Goal: Task Accomplishment & Management: Manage account settings

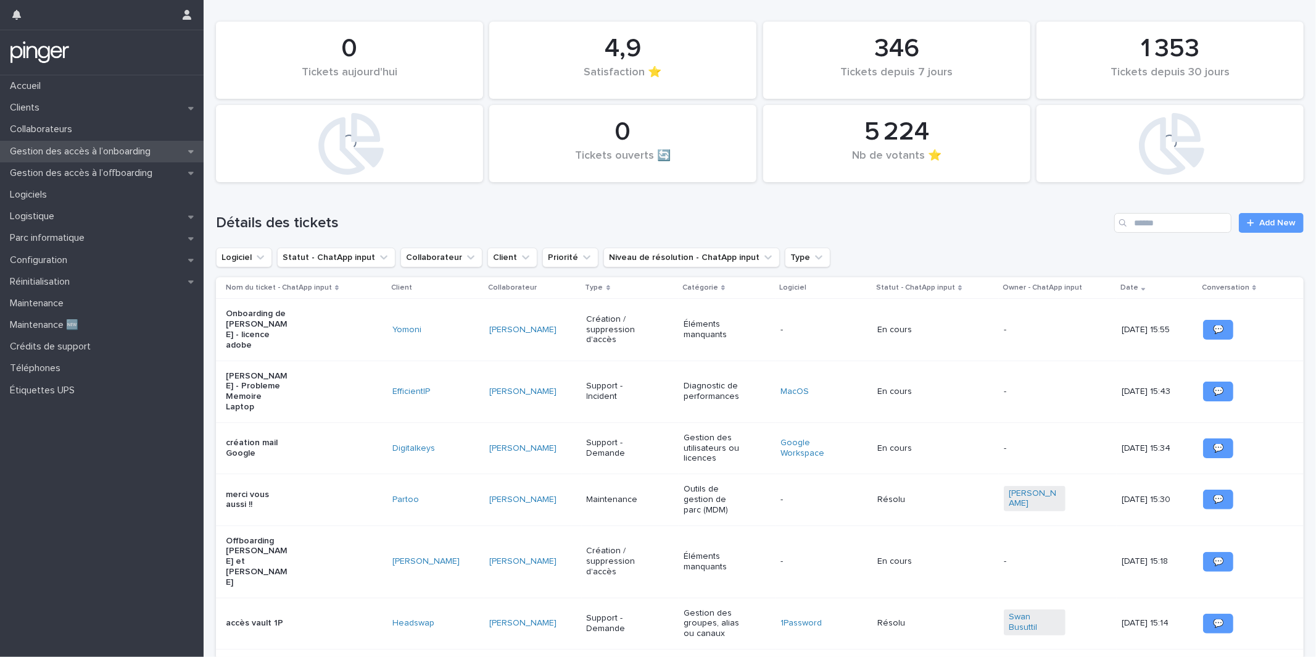
click at [135, 148] on p "Gestion des accès à l’onboarding" at bounding box center [83, 152] width 156 height 12
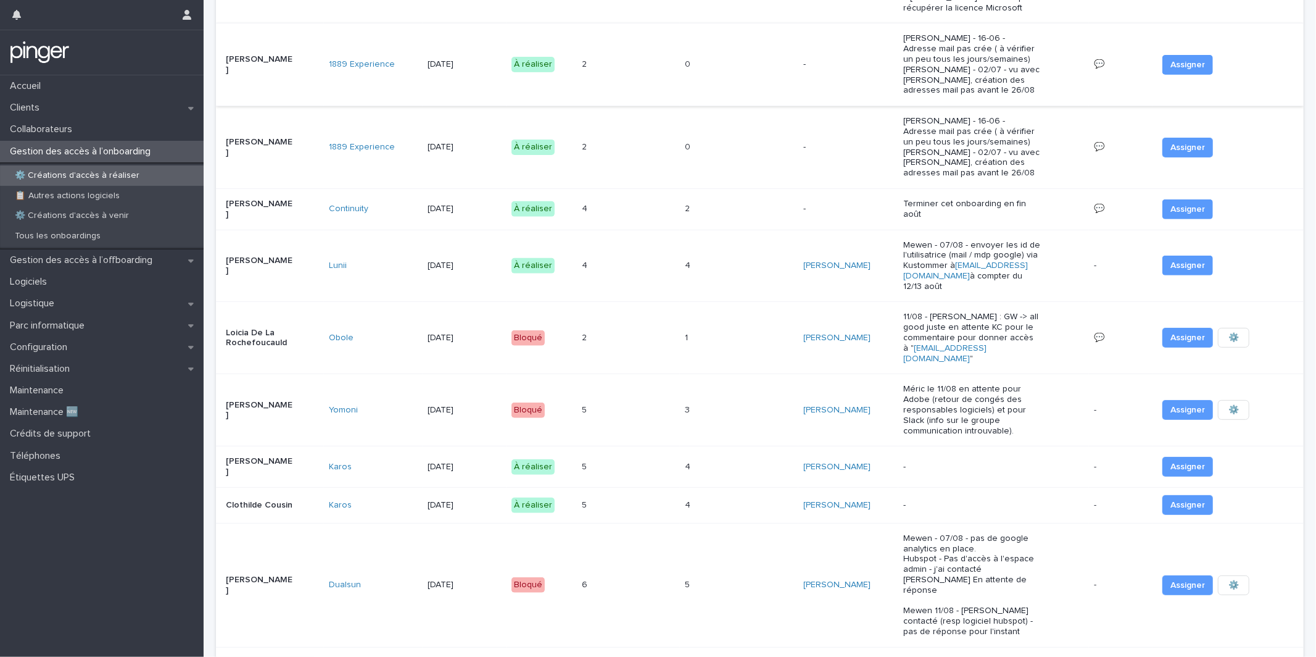
scroll to position [312, 0]
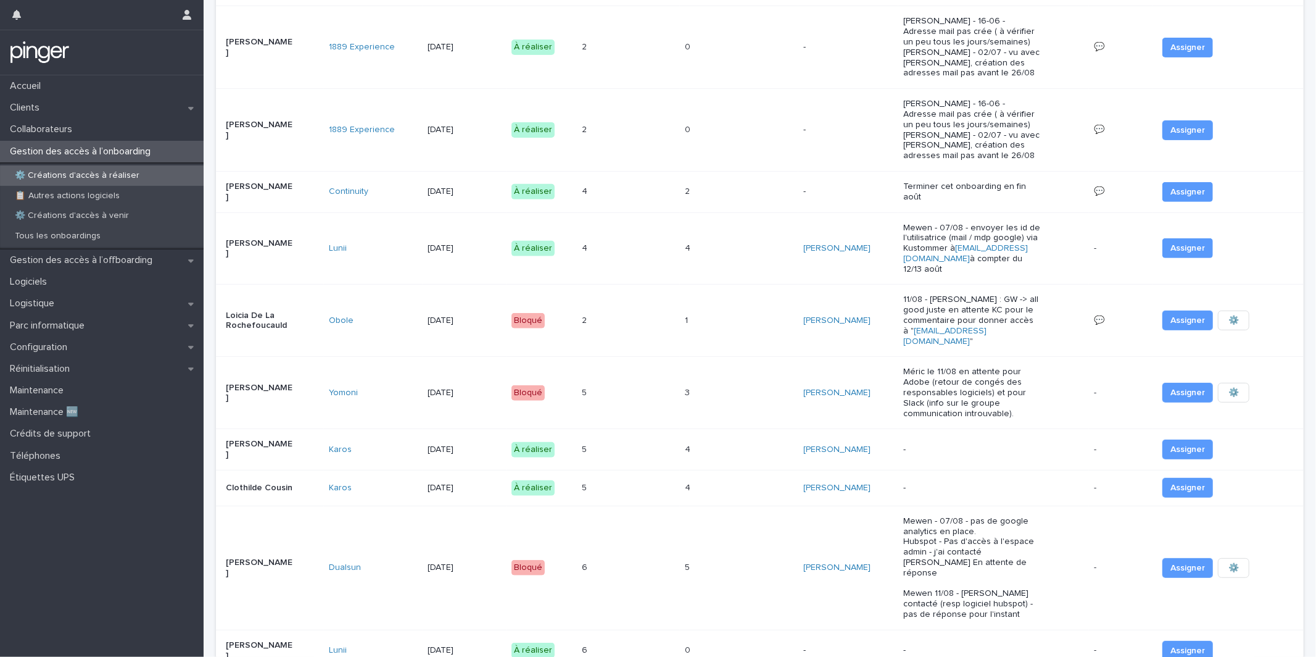
click at [684, 342] on td "1 1" at bounding box center [739, 321] width 118 height 72
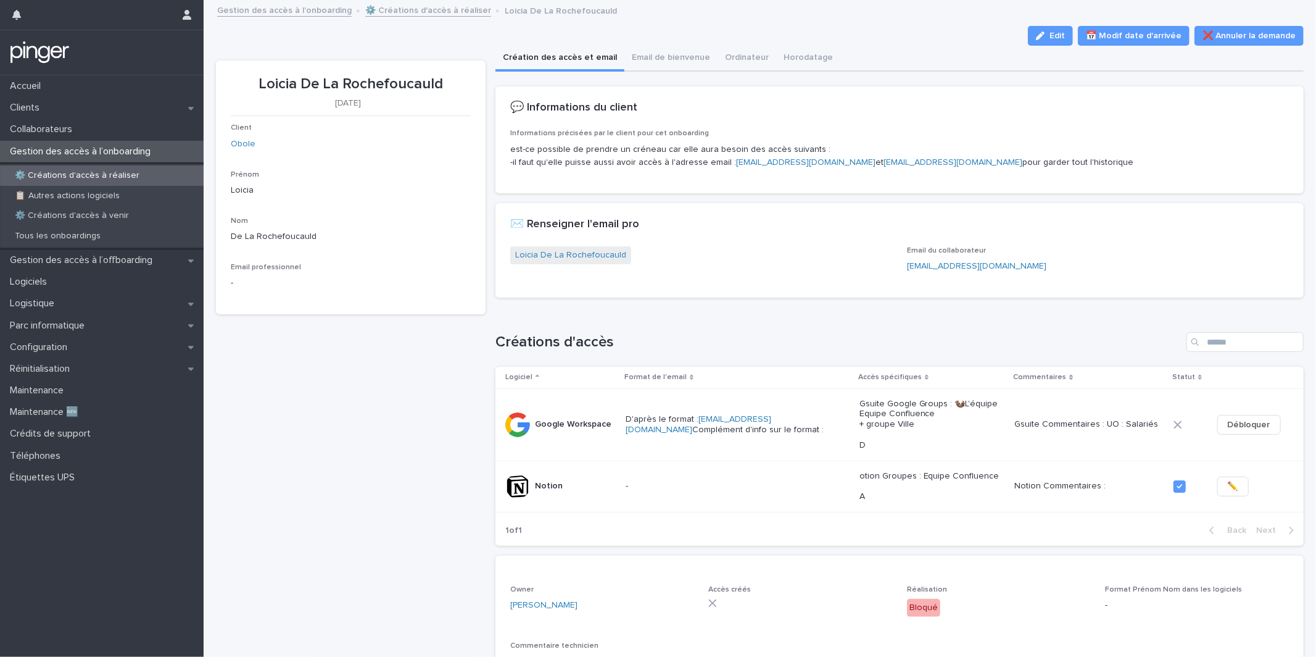
click at [481, 213] on section "Loicia De La Rochefoucauld [DATE] Client Obole Prénom Loicia Nom De La Rochefou…" at bounding box center [351, 187] width 270 height 254
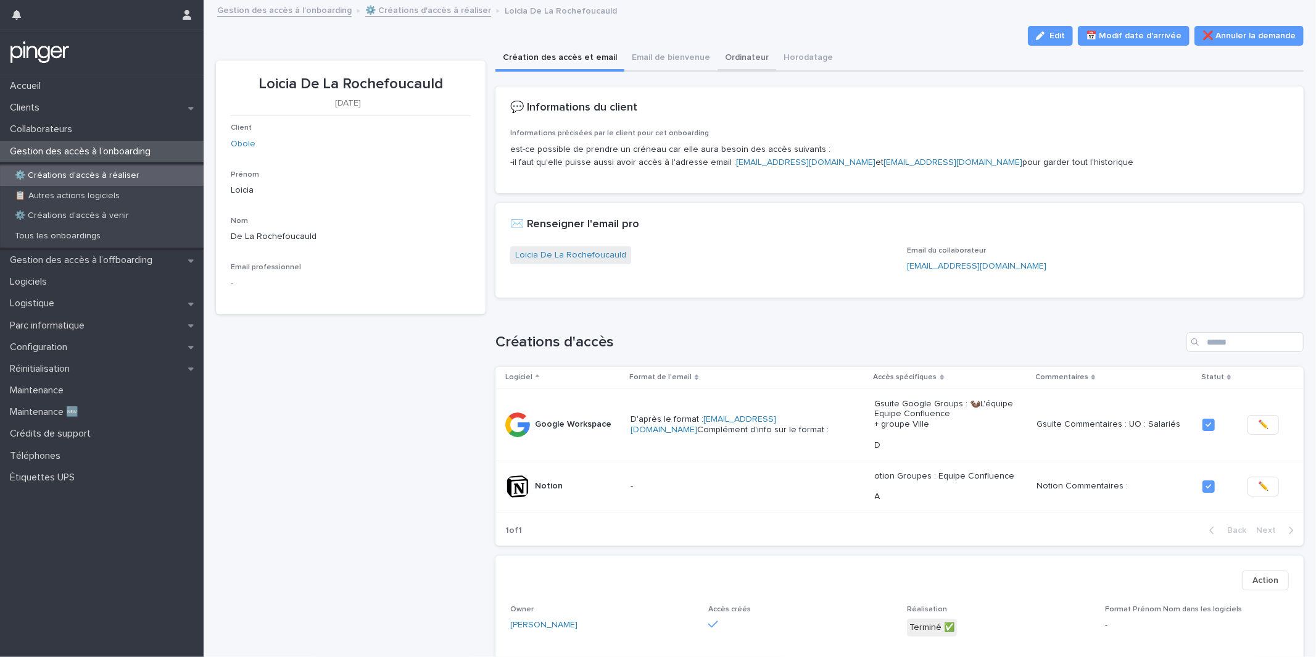
click at [741, 54] on button "Ordinateur" at bounding box center [747, 59] width 59 height 26
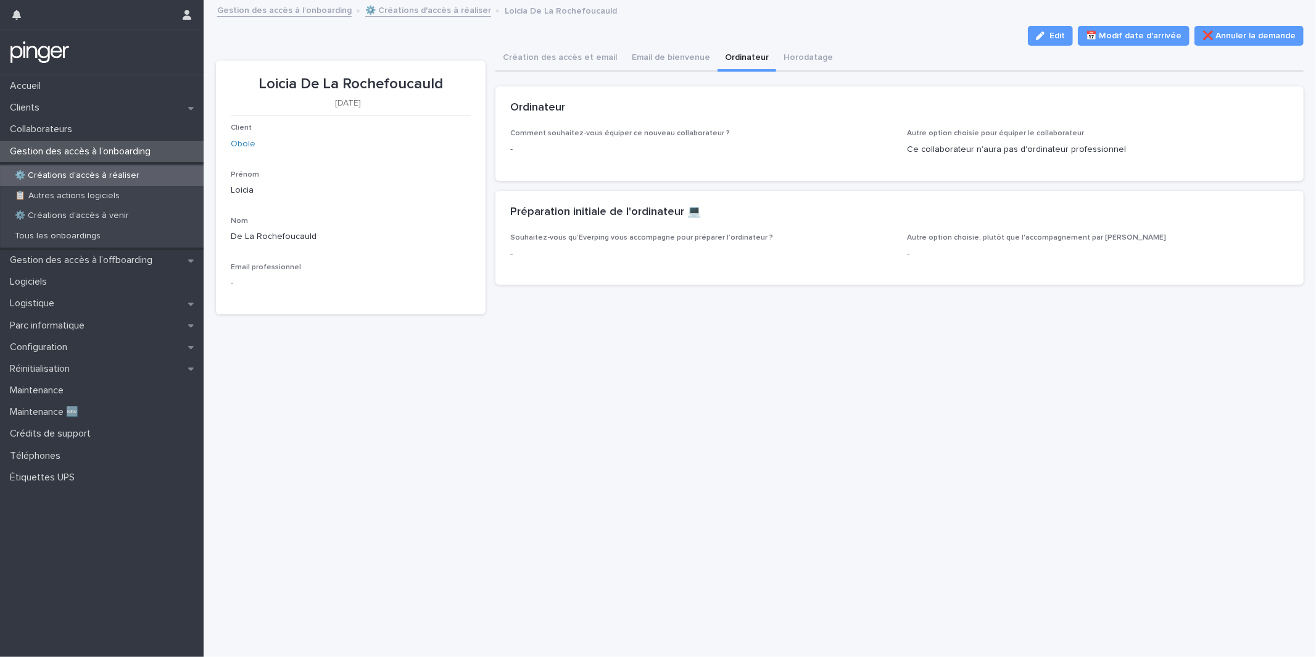
click at [640, 158] on div "Comment souhaitez-vous équiper ce nouveau collaborateur ? -" at bounding box center [701, 147] width 382 height 36
click at [120, 349] on div "Configuration" at bounding box center [102, 347] width 204 height 22
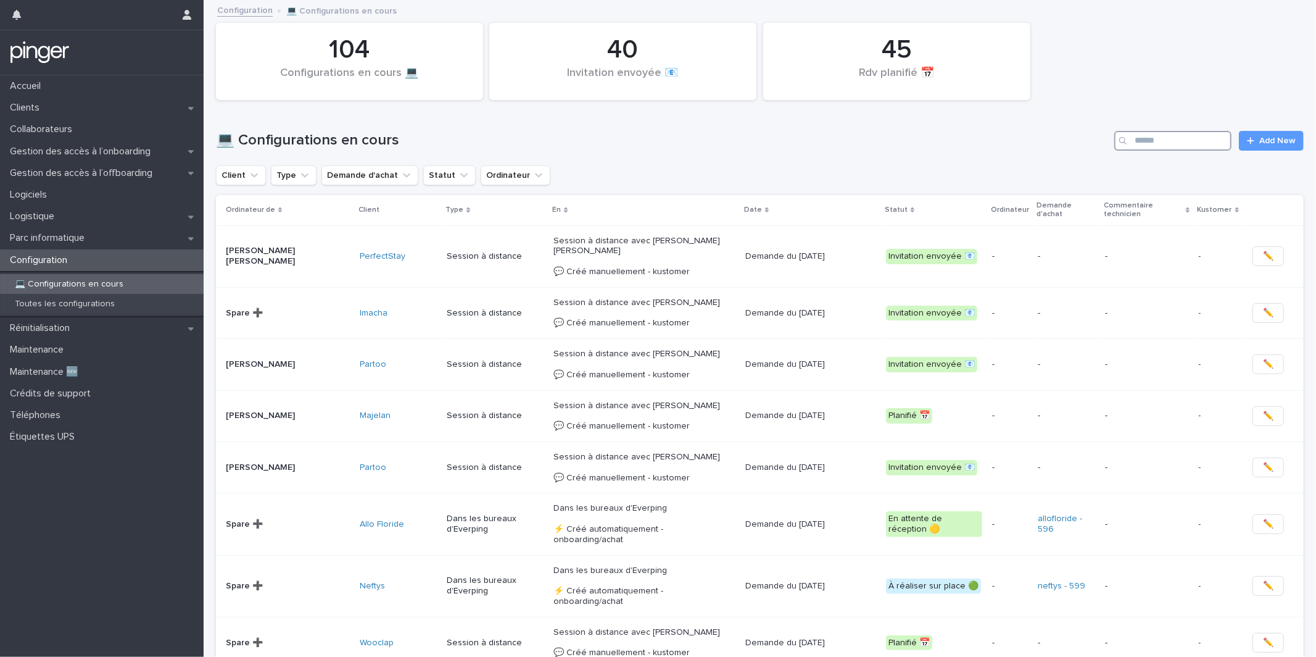
click at [1171, 143] on input "Search" at bounding box center [1173, 141] width 117 height 20
type input "******"
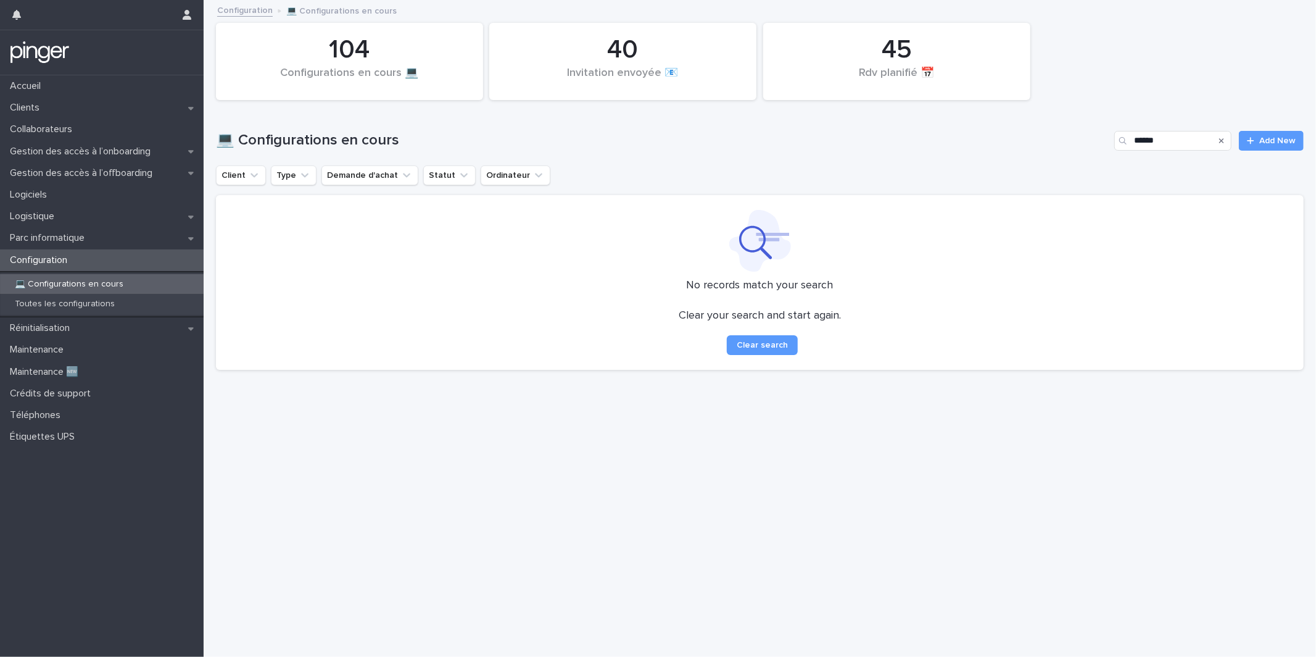
click at [765, 126] on div "💻 Configurations en cours ****** Add New" at bounding box center [760, 135] width 1088 height 59
click at [148, 138] on div "Collaborateurs" at bounding box center [102, 129] width 204 height 22
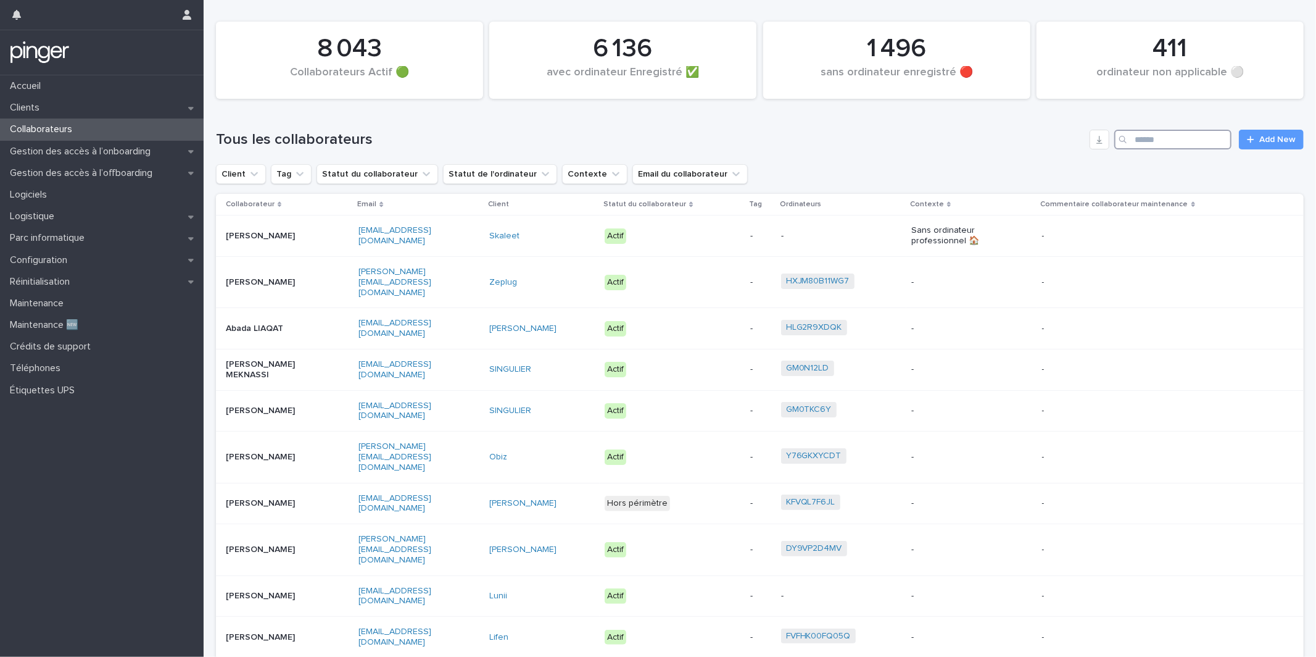
click at [1165, 135] on input "Search" at bounding box center [1173, 140] width 117 height 20
type input "******"
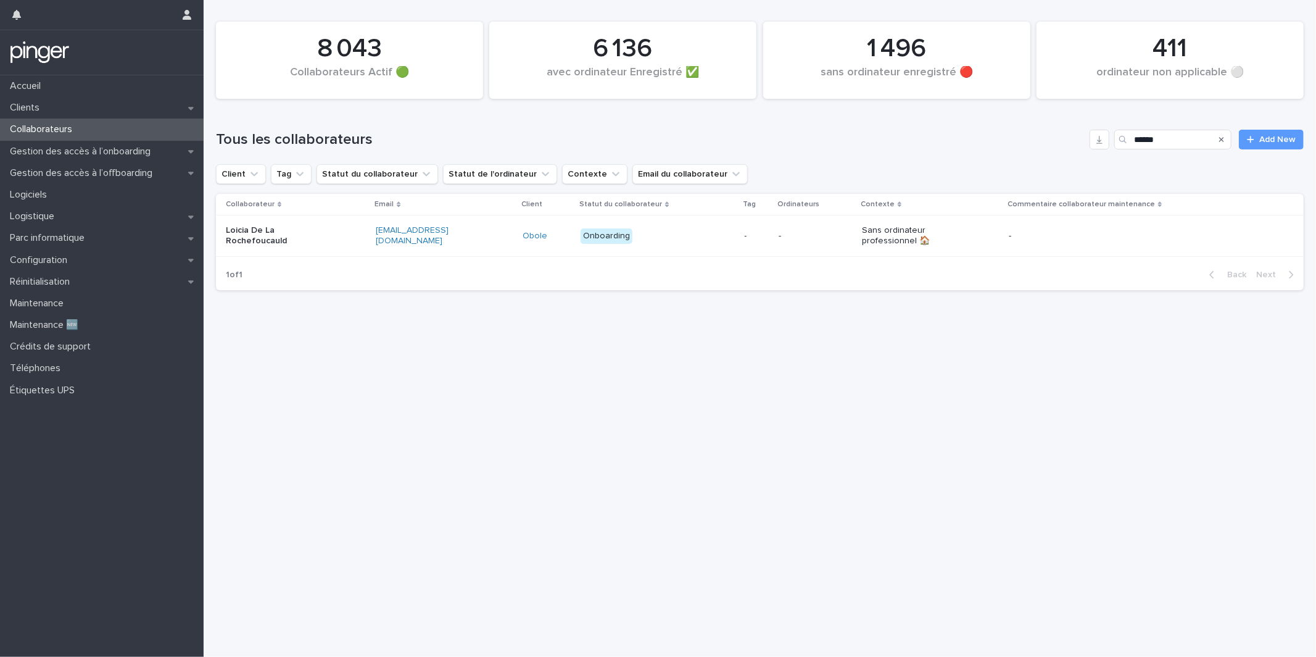
click at [659, 251] on td "Onboarding" at bounding box center [658, 235] width 164 height 41
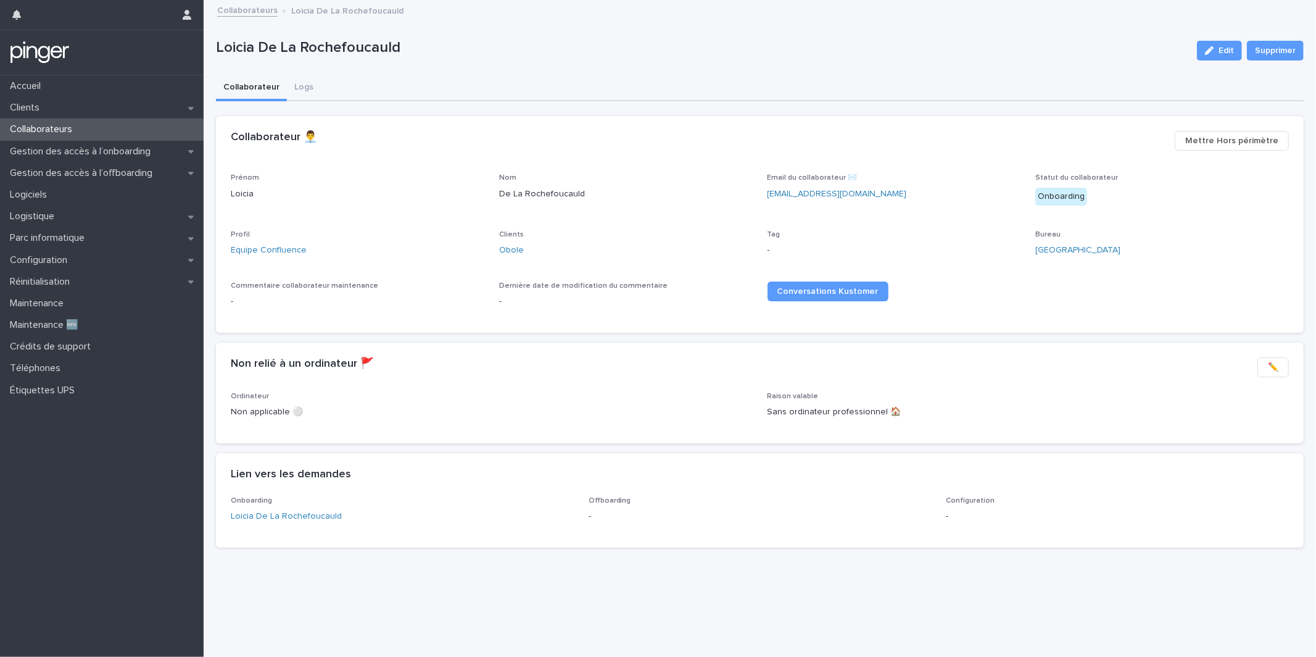
click at [643, 368] on div "Non relié à un ordinateur 🚩 •••" at bounding box center [739, 364] width 1017 height 14
click at [285, 511] on link "Loicia De La Rochefoucauld" at bounding box center [286, 516] width 111 height 13
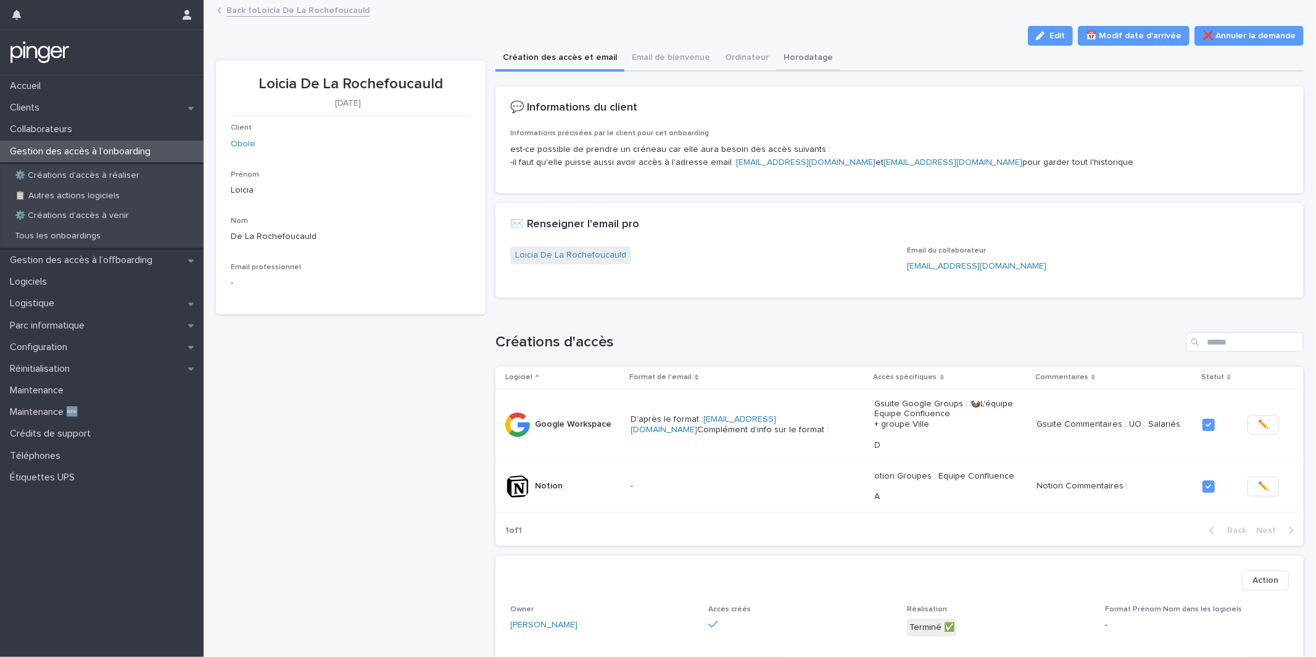
click at [793, 52] on button "Horodatage" at bounding box center [808, 59] width 64 height 26
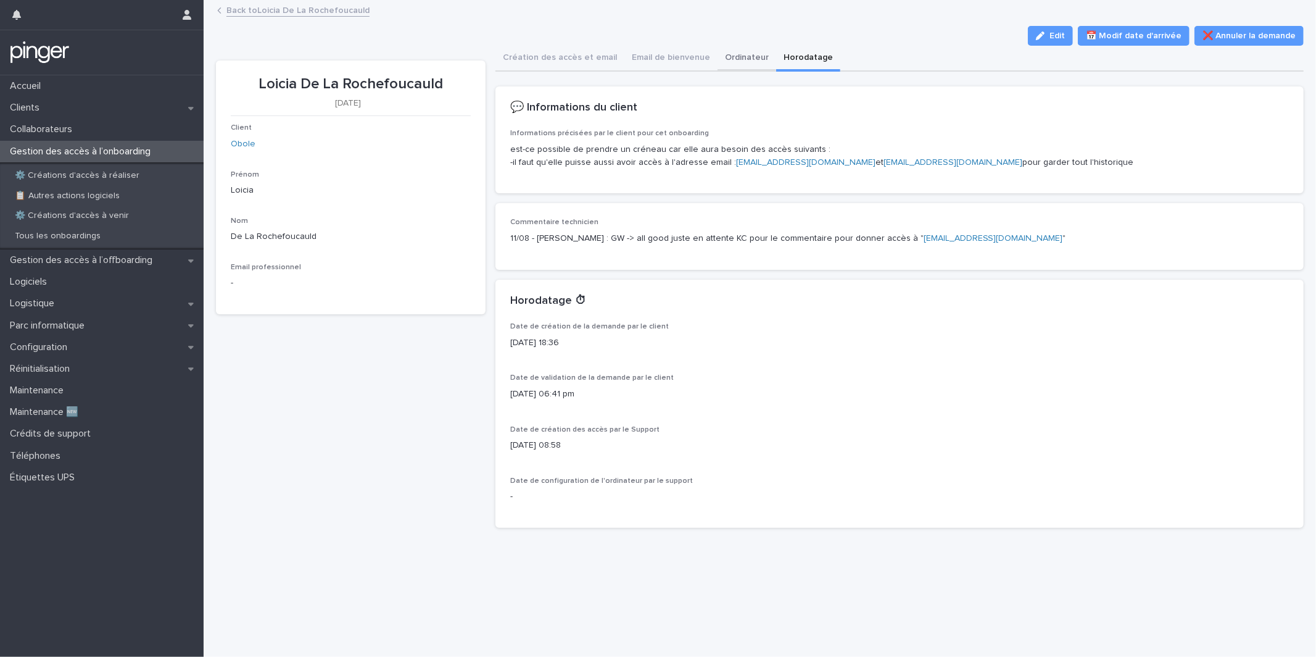
click at [720, 65] on button "Ordinateur" at bounding box center [747, 59] width 59 height 26
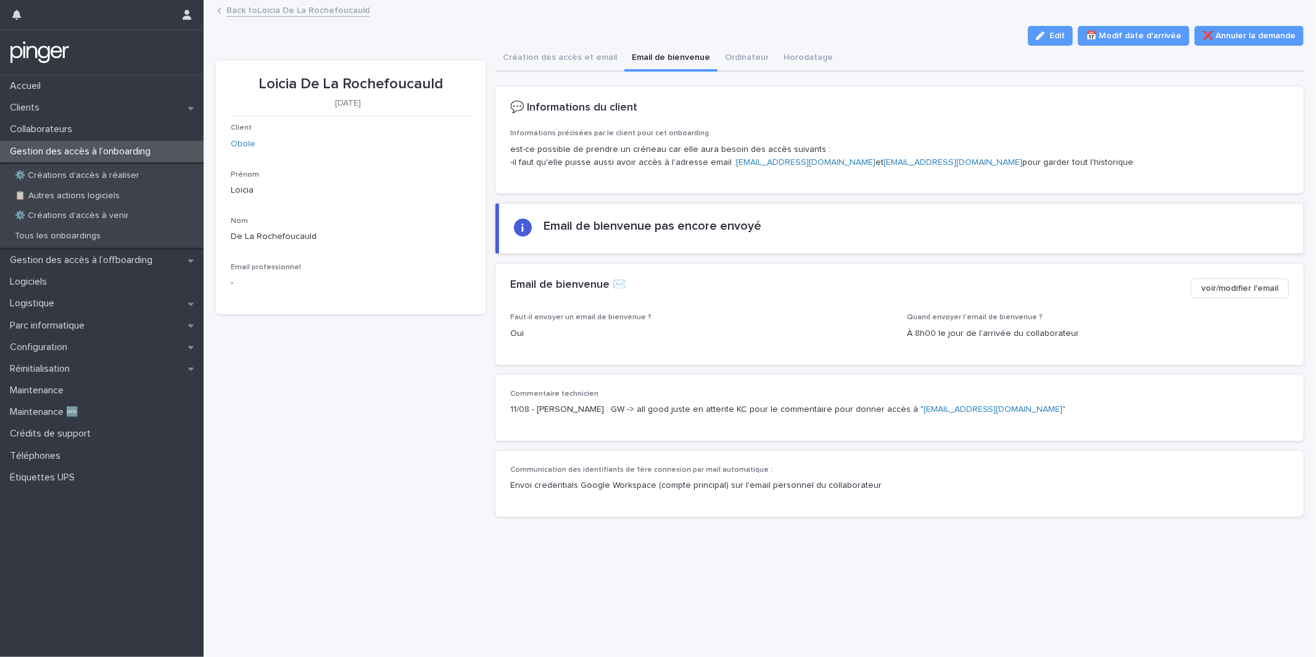
click at [670, 69] on button "Email de bienvenue" at bounding box center [671, 59] width 93 height 26
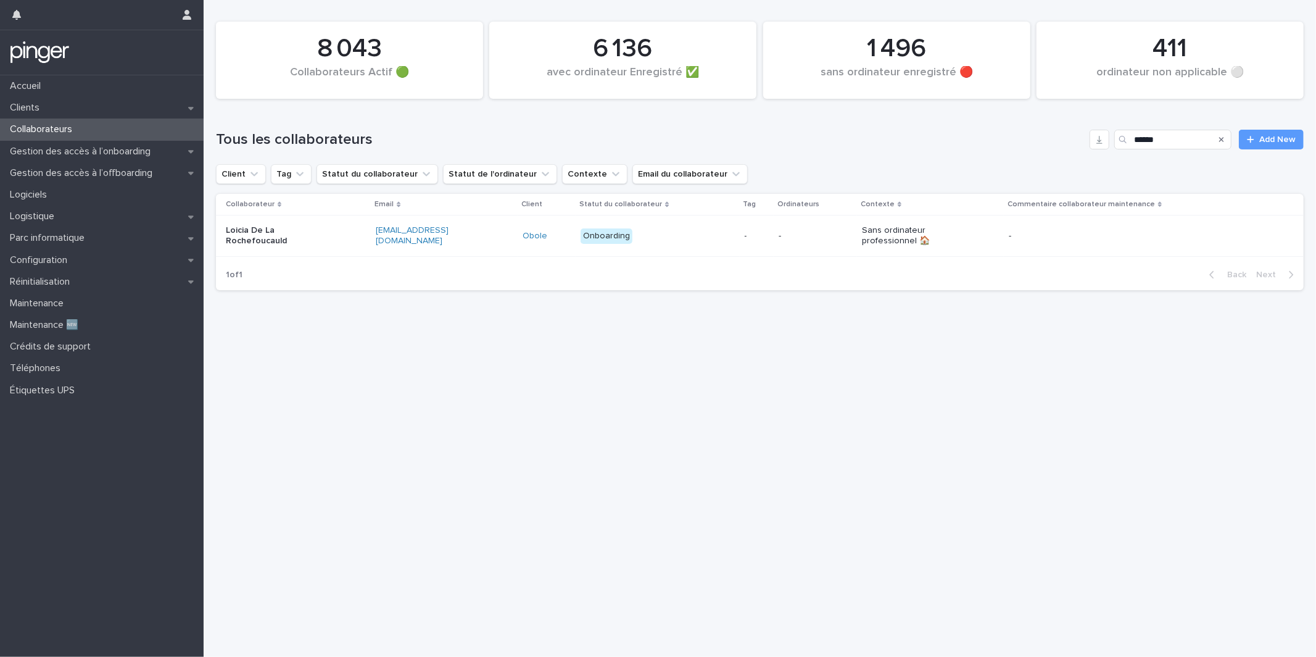
click at [755, 239] on p "-" at bounding box center [757, 236] width 25 height 10
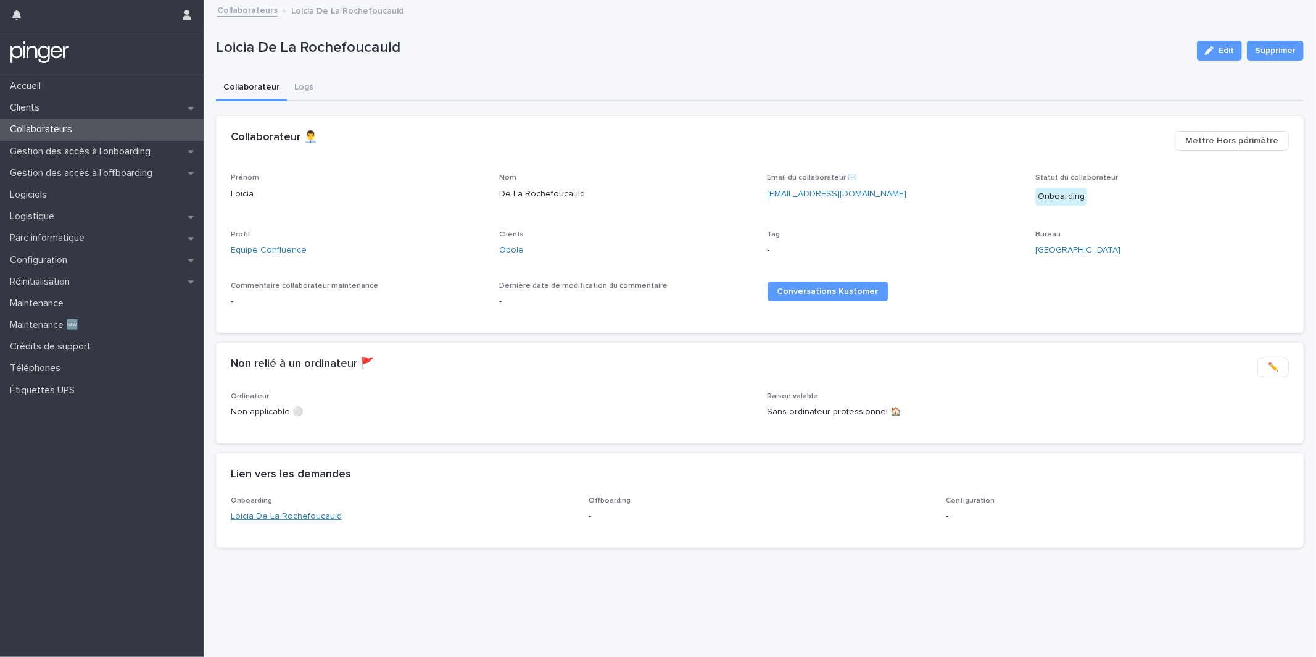
click at [321, 517] on link "Loicia De La Rochefoucauld" at bounding box center [286, 516] width 111 height 13
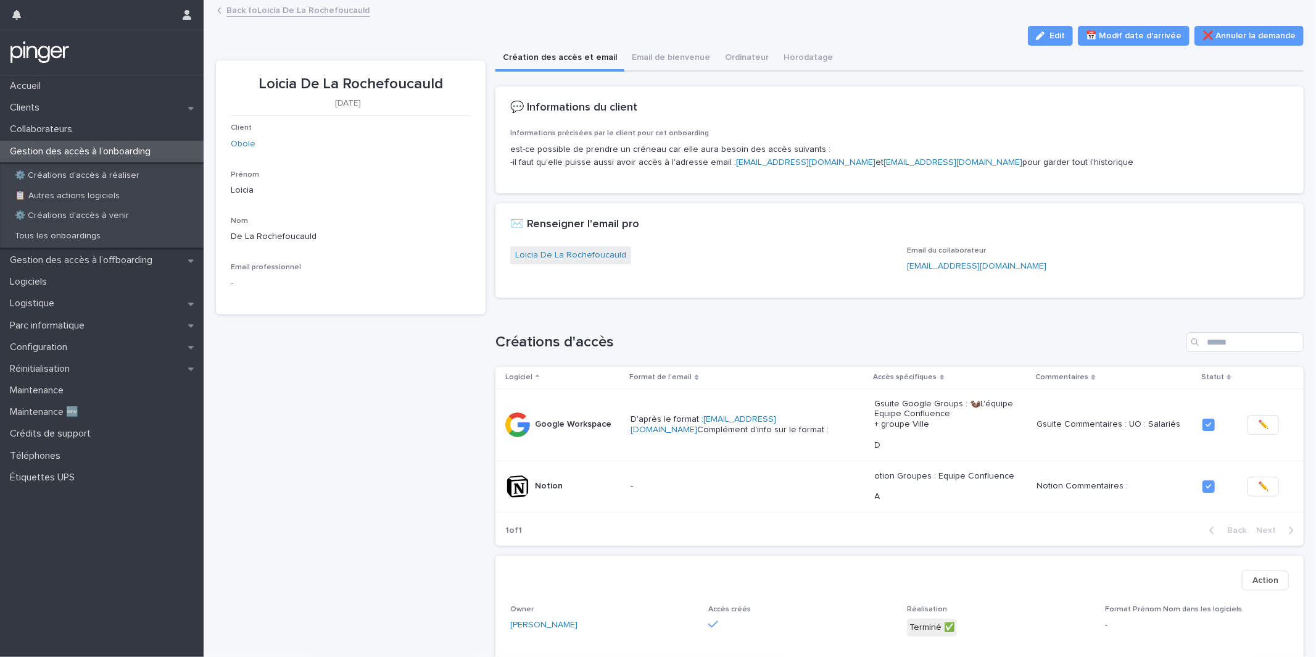
click at [372, 89] on p "Loicia De La Rochefoucauld" at bounding box center [351, 84] width 240 height 18
copy p "Loicia De La Rochefoucauld"
click at [124, 130] on div "Collaborateurs" at bounding box center [102, 129] width 204 height 22
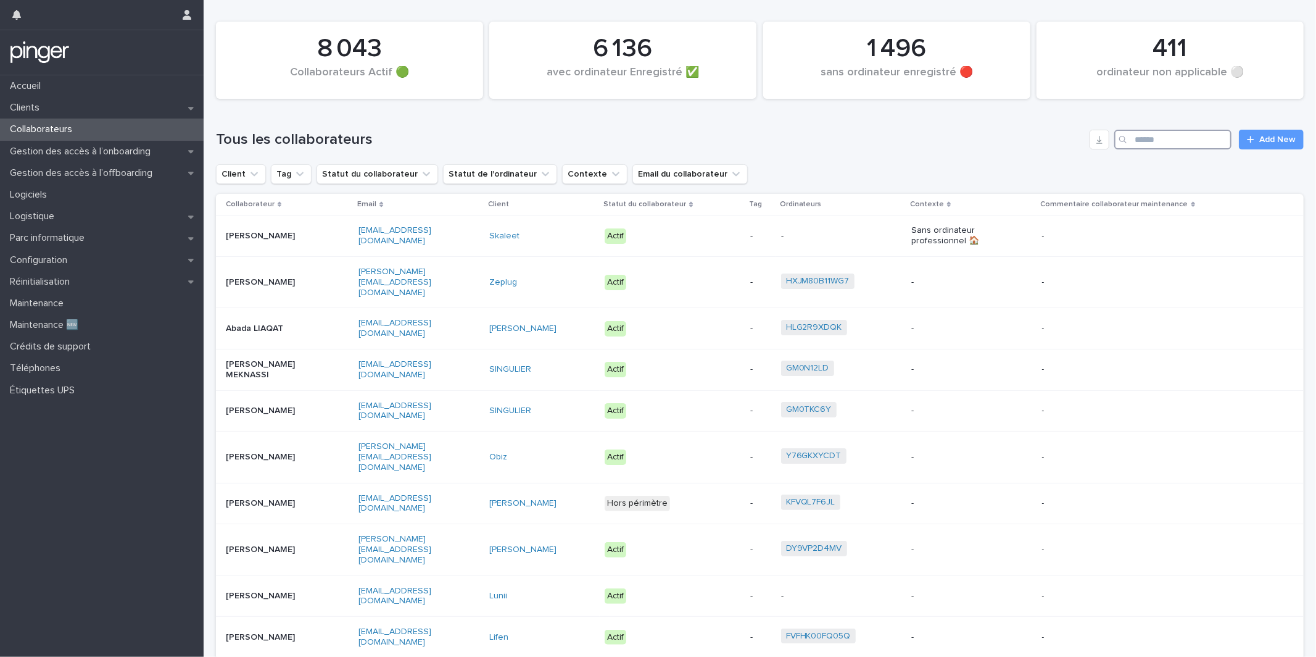
click at [1178, 145] on input "Search" at bounding box center [1173, 140] width 117 height 20
paste input "*******"
type input "*******"
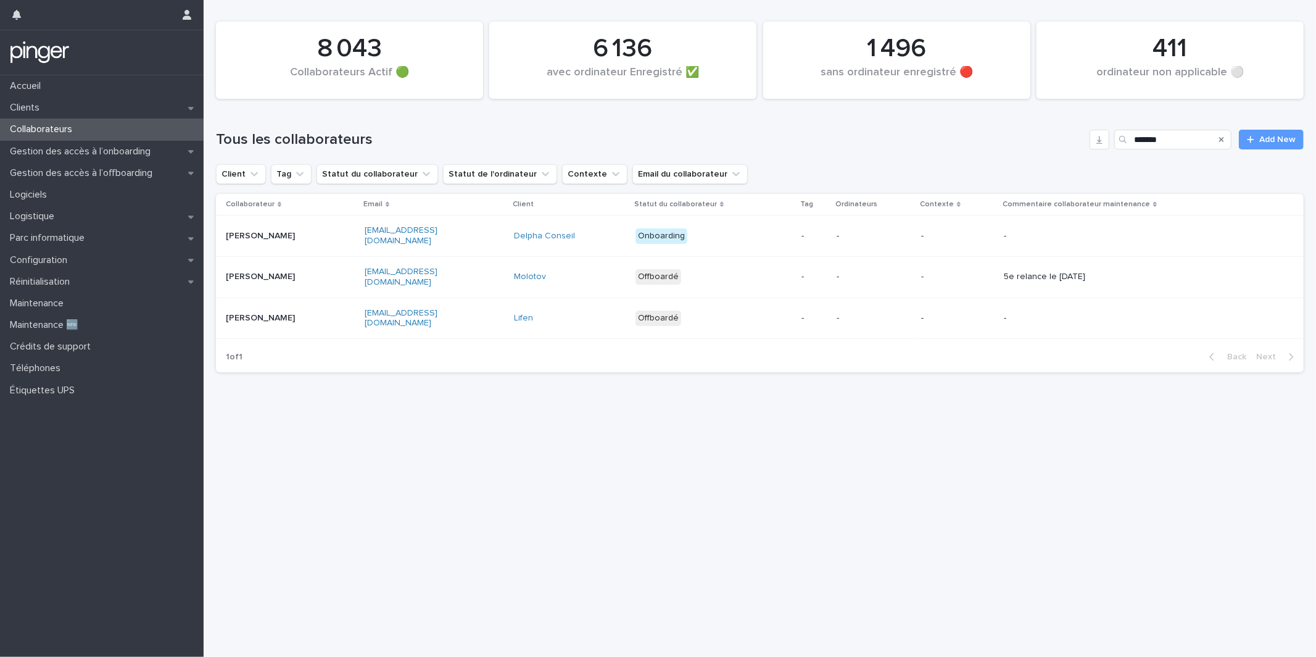
click at [618, 238] on div "Delpha Conseil" at bounding box center [570, 236] width 112 height 20
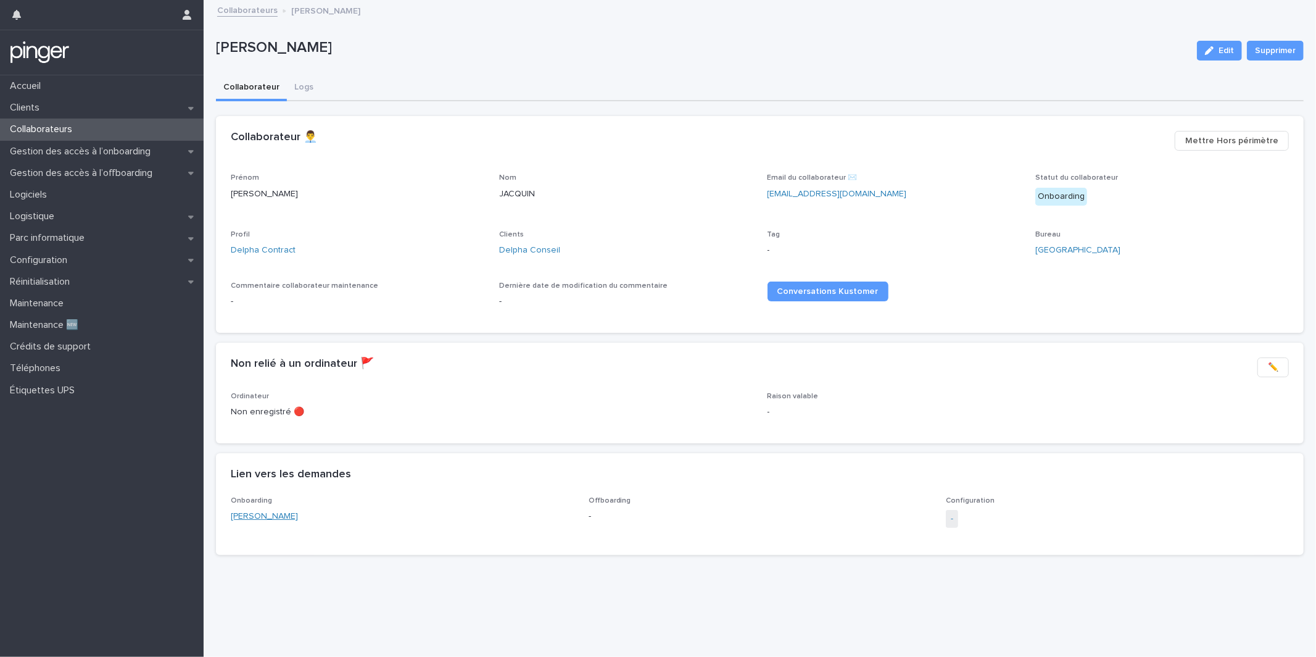
click at [252, 515] on link "Jeffrey JACQUIN" at bounding box center [264, 516] width 67 height 13
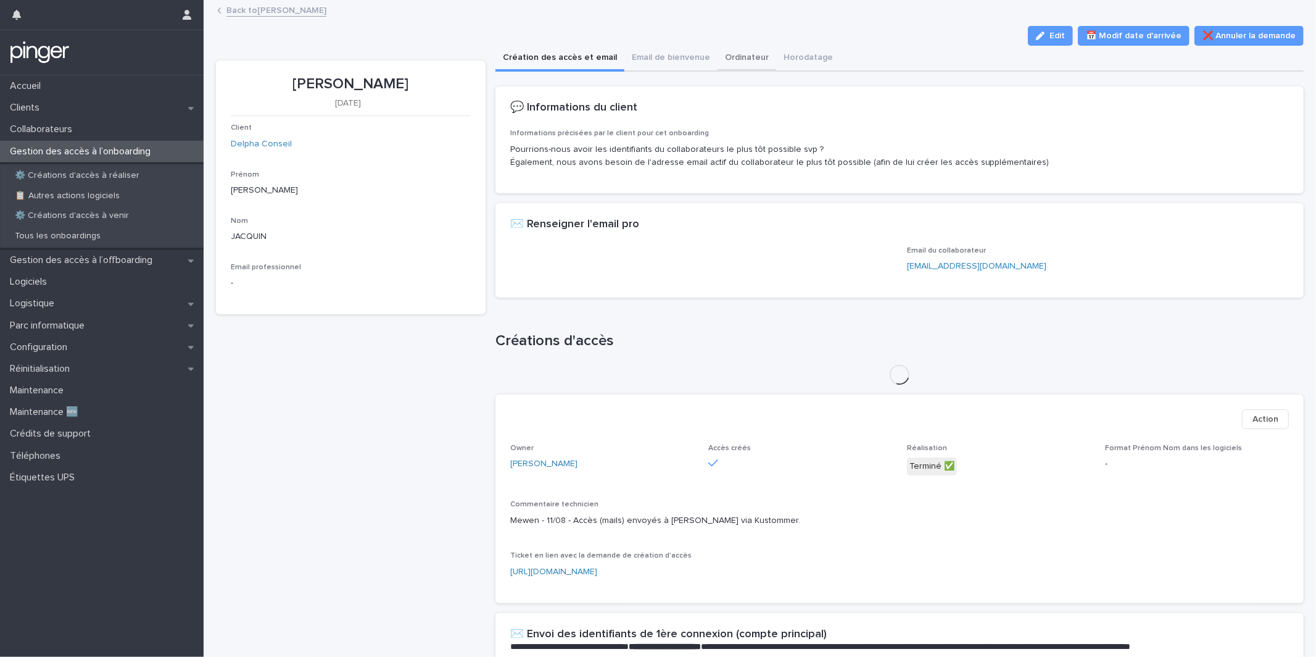
click at [739, 66] on button "Ordinateur" at bounding box center [747, 59] width 59 height 26
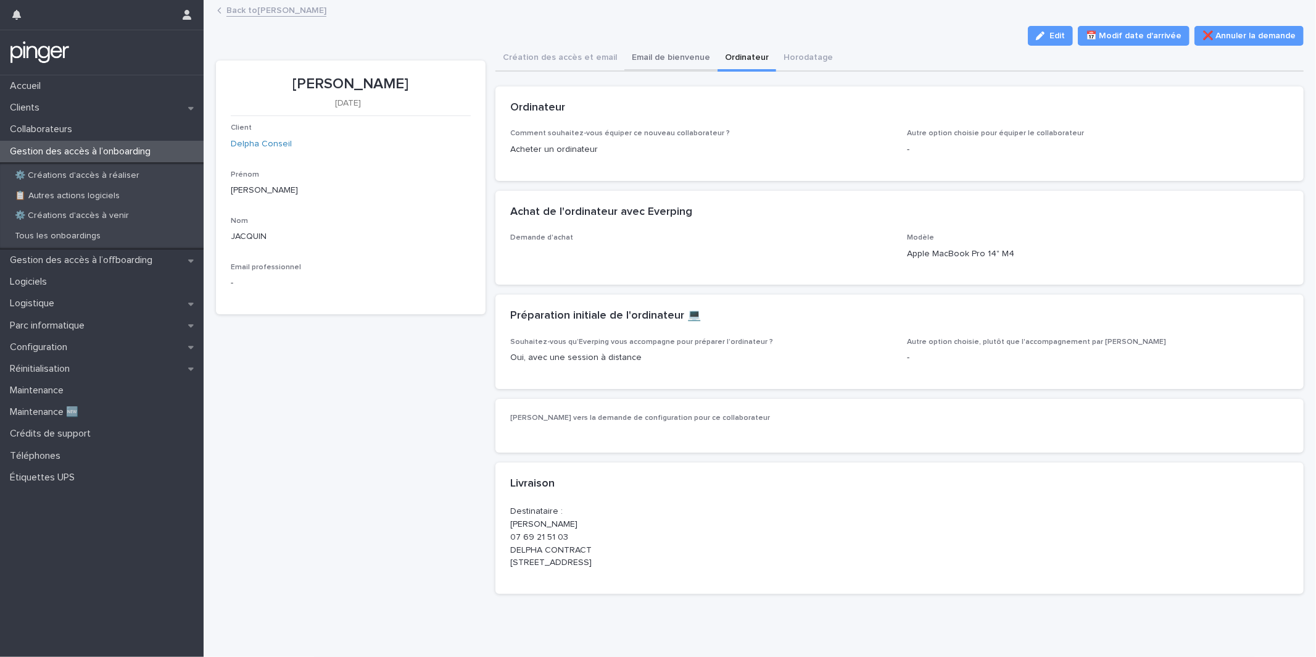
click at [669, 69] on button "Email de bienvenue" at bounding box center [671, 59] width 93 height 26
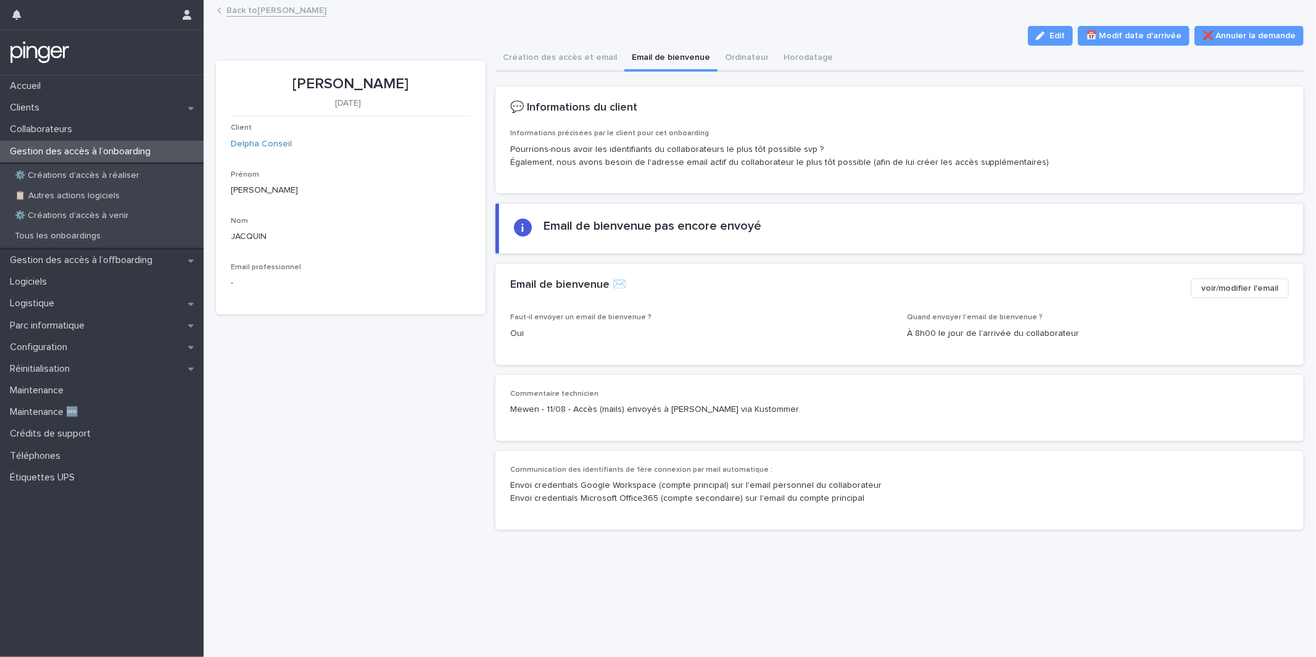
click at [1234, 275] on div "Email de bienvenue ✉️ voir/modifier l'email" at bounding box center [900, 288] width 808 height 49
click at [1234, 284] on span "voir/modifier l'email" at bounding box center [1240, 288] width 77 height 12
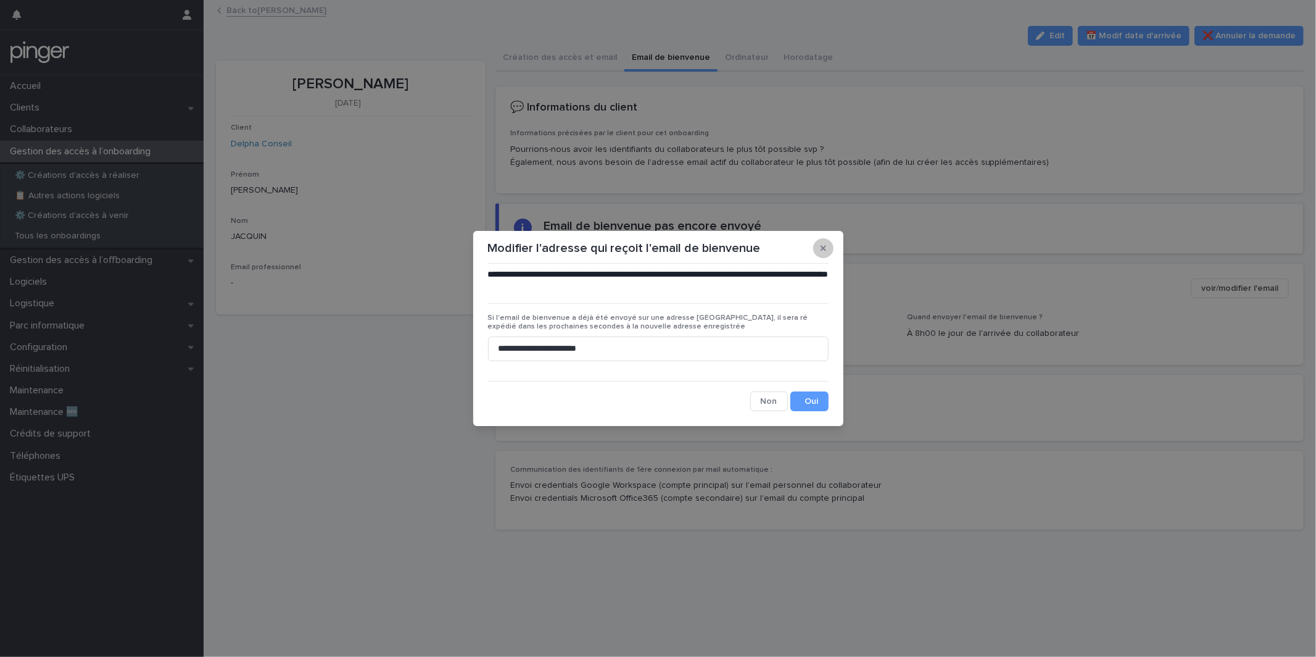
click at [823, 249] on icon "button" at bounding box center [824, 249] width 6 height 6
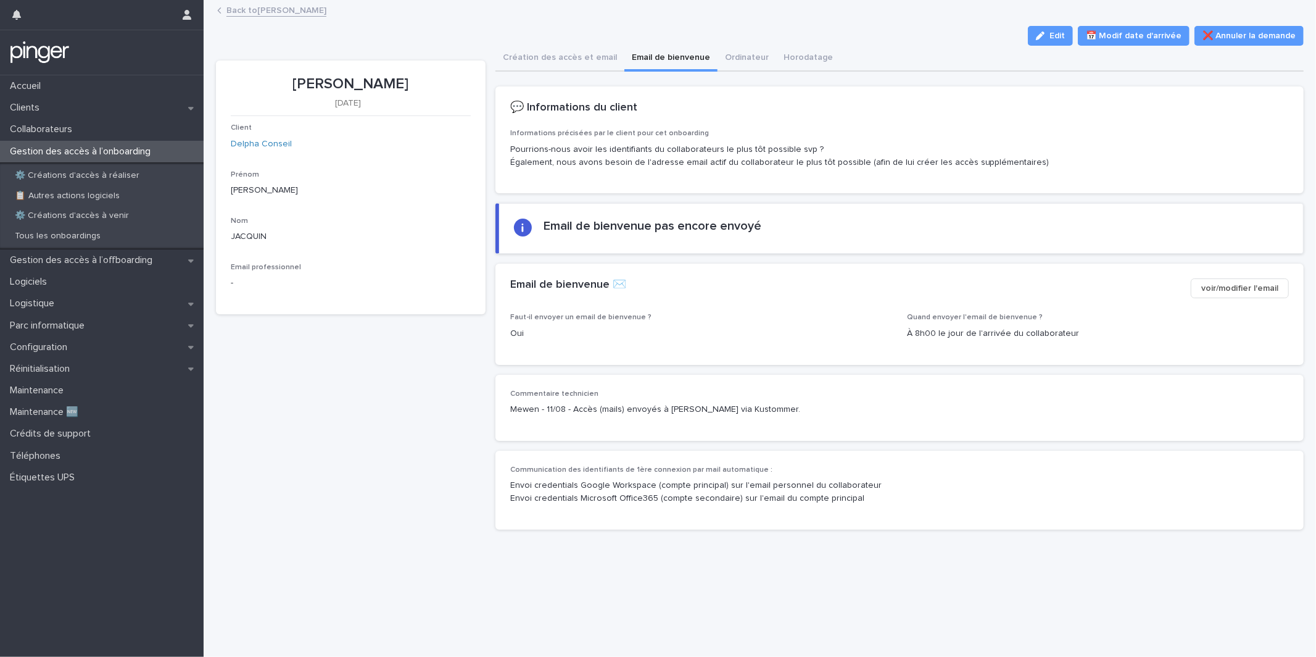
click at [818, 330] on p "Oui" at bounding box center [701, 333] width 382 height 13
